Goal: Information Seeking & Learning: Find specific fact

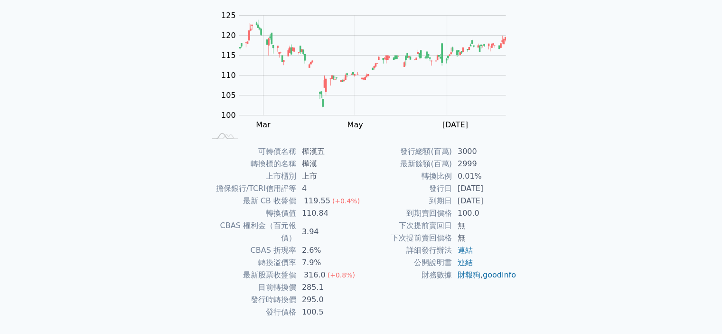
scroll to position [106, 0]
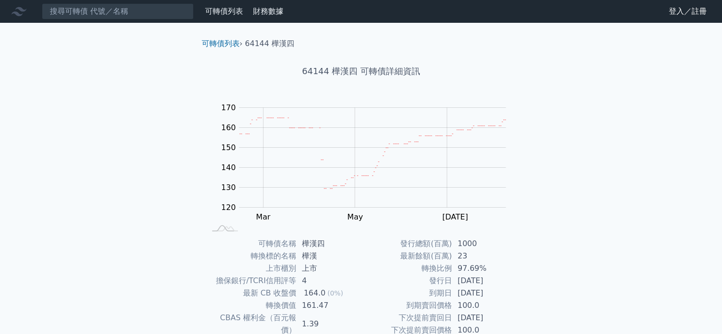
scroll to position [106, 0]
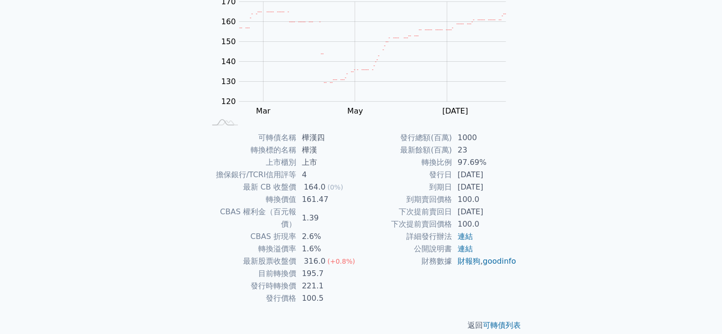
drag, startPoint x: 463, startPoint y: 208, endPoint x: 494, endPoint y: 210, distance: 31.4
click at [494, 210] on td "[DATE]" at bounding box center [484, 212] width 65 height 12
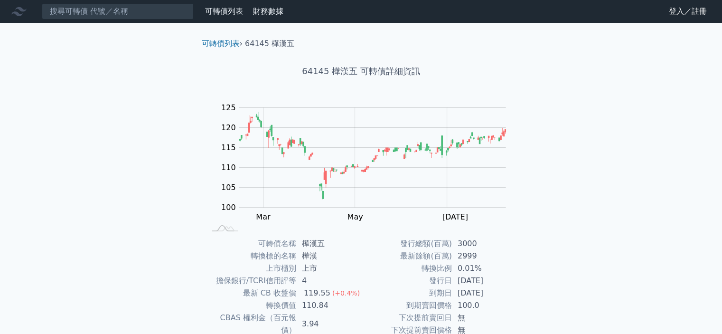
click at [310, 70] on h1 "64145 樺漢五 可轉債詳細資訊" at bounding box center [361, 71] width 334 height 13
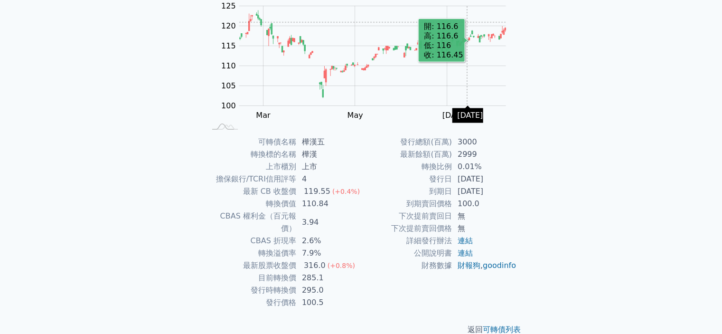
scroll to position [106, 0]
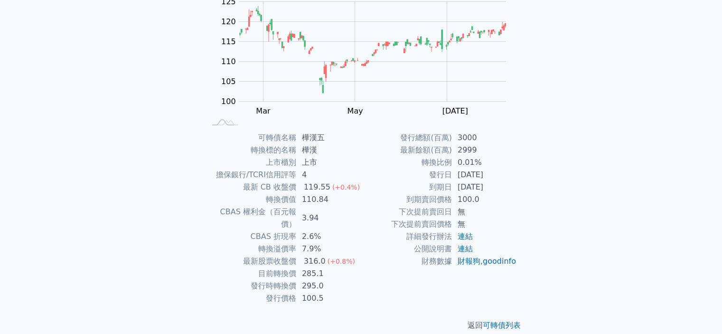
click at [466, 184] on td "2026-08-16" at bounding box center [484, 187] width 65 height 12
